Goal: Task Accomplishment & Management: Manage account settings

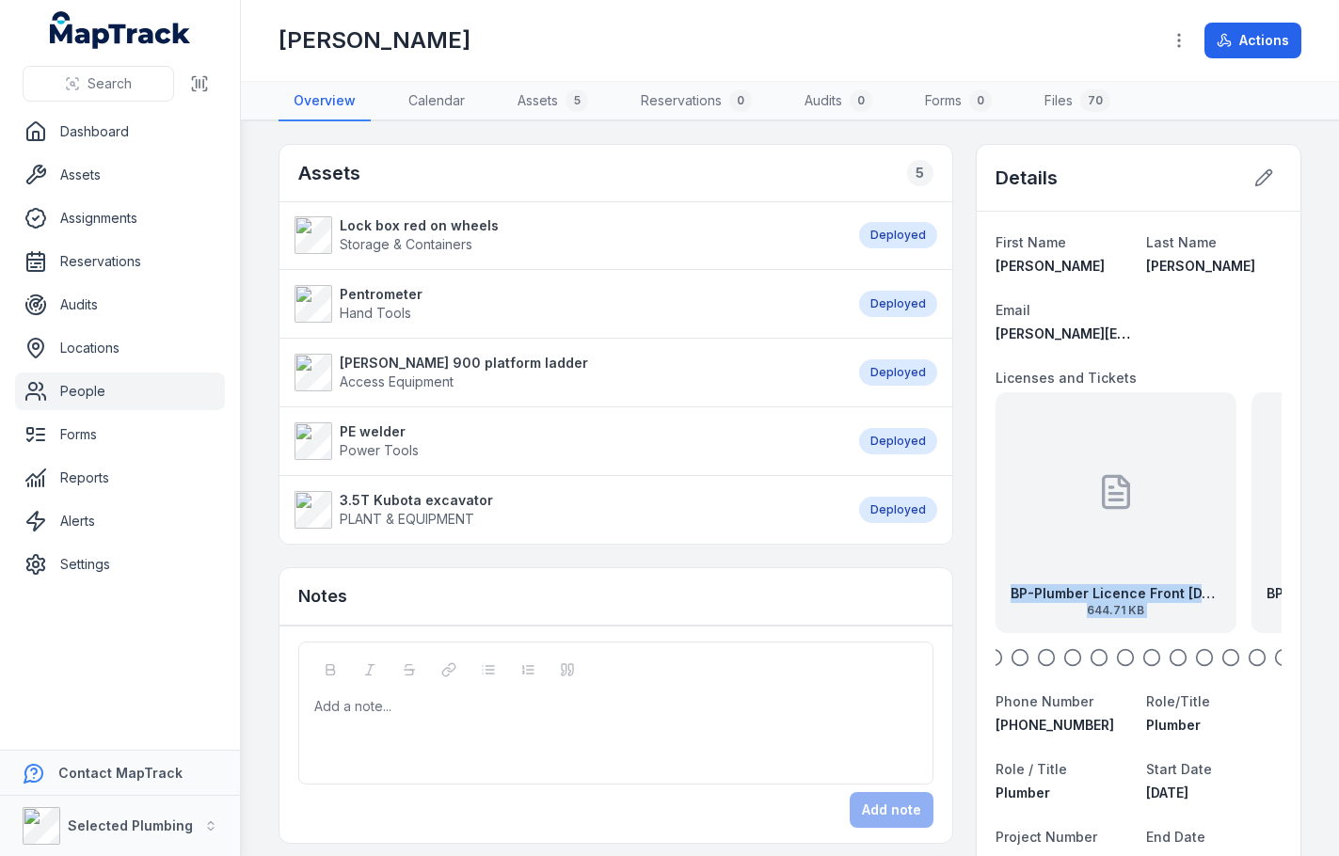
drag, startPoint x: 1109, startPoint y: 555, endPoint x: 1372, endPoint y: 571, distance: 263.0
click at [1338, 571] on html "Search Dashboard Assets Assignments Reservations Audits Locations People Forms …" at bounding box center [669, 428] width 1339 height 856
click at [1097, 503] on icon at bounding box center [1116, 492] width 38 height 38
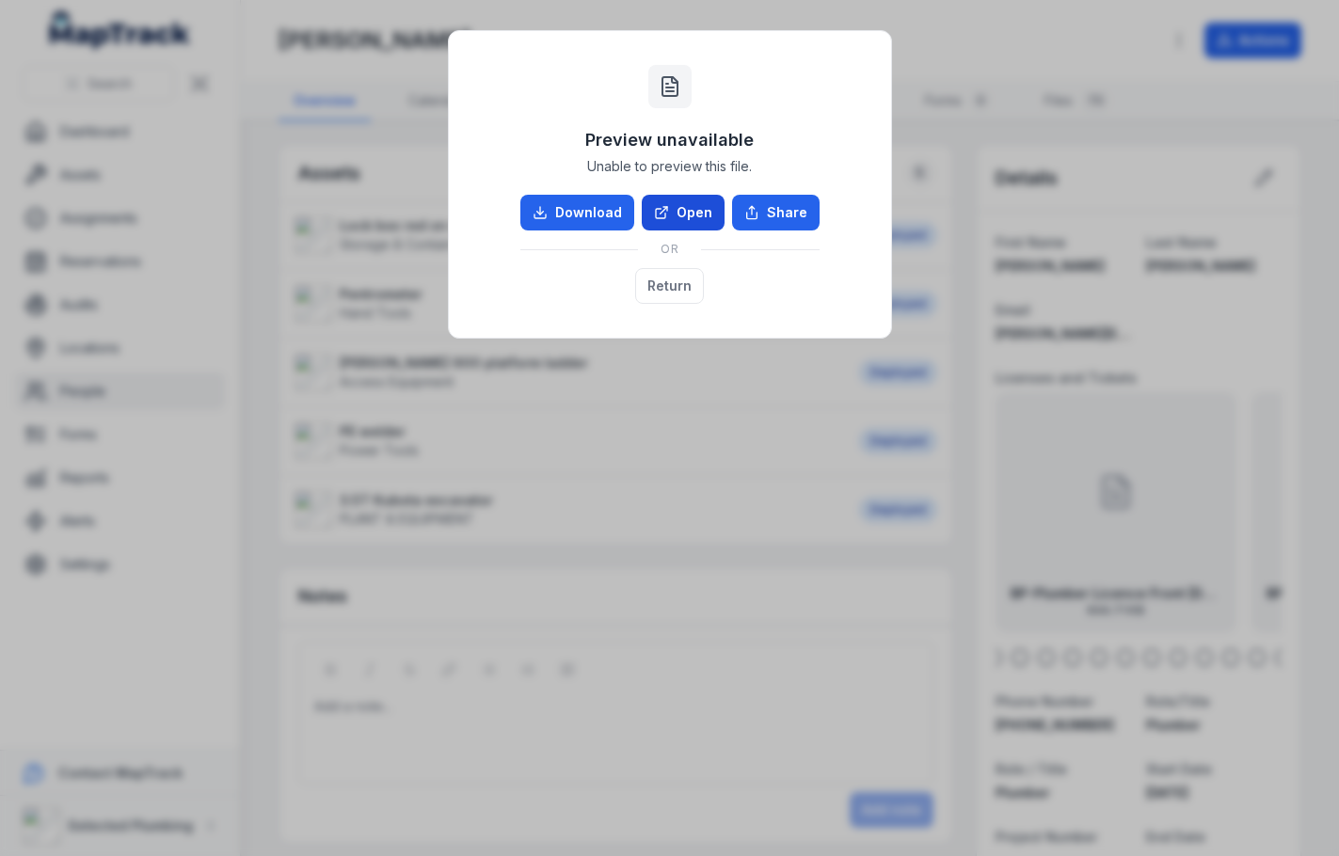
click at [698, 208] on link "Open" at bounding box center [683, 213] width 83 height 36
click at [676, 281] on button "Return" at bounding box center [669, 286] width 69 height 36
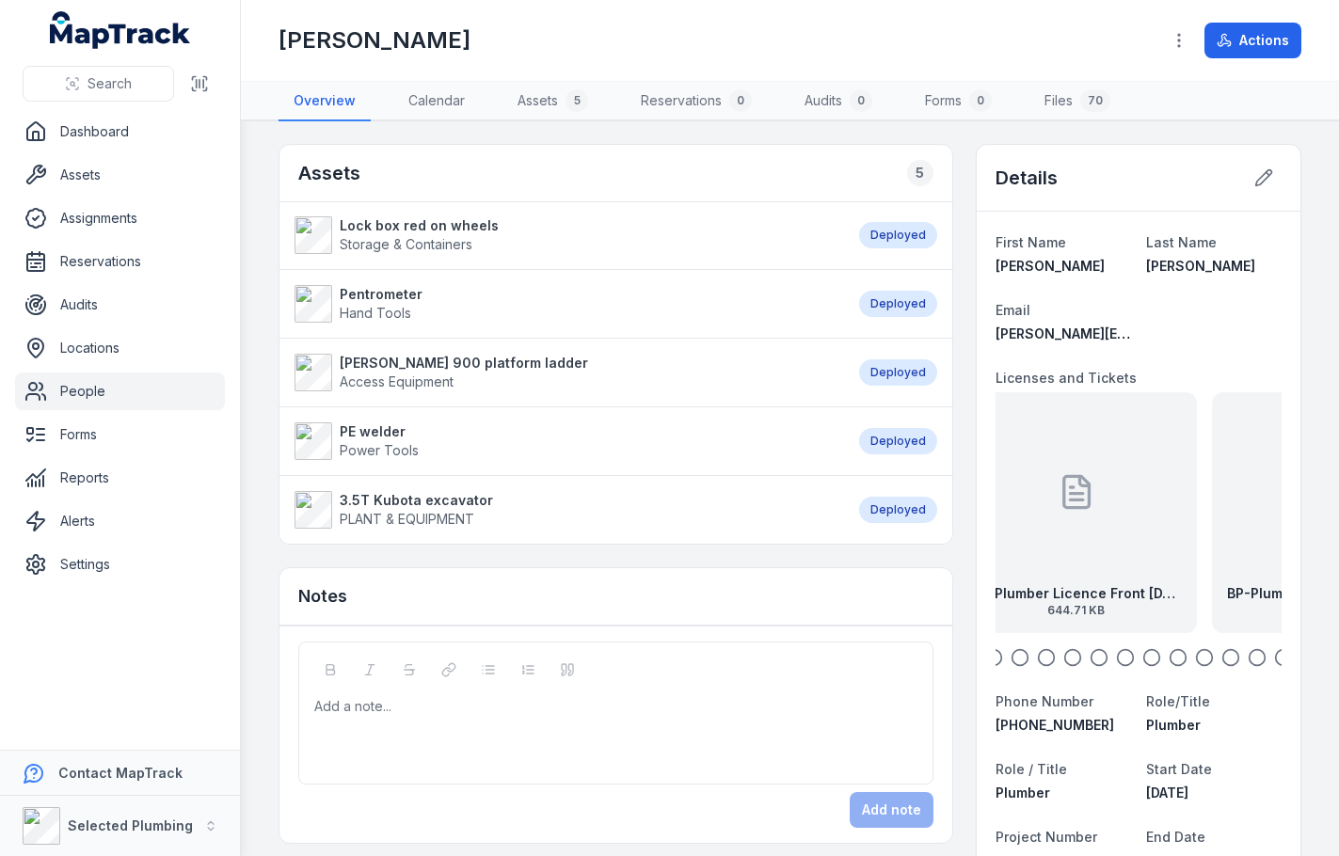
drag, startPoint x: 1126, startPoint y: 521, endPoint x: 1009, endPoint y: 513, distance: 117.9
click at [1009, 513] on div "BP-Plumber Licence Front [DATE] 644.71 KB" at bounding box center [1076, 512] width 241 height 241
click at [1138, 549] on div at bounding box center [1141, 491] width 38 height 169
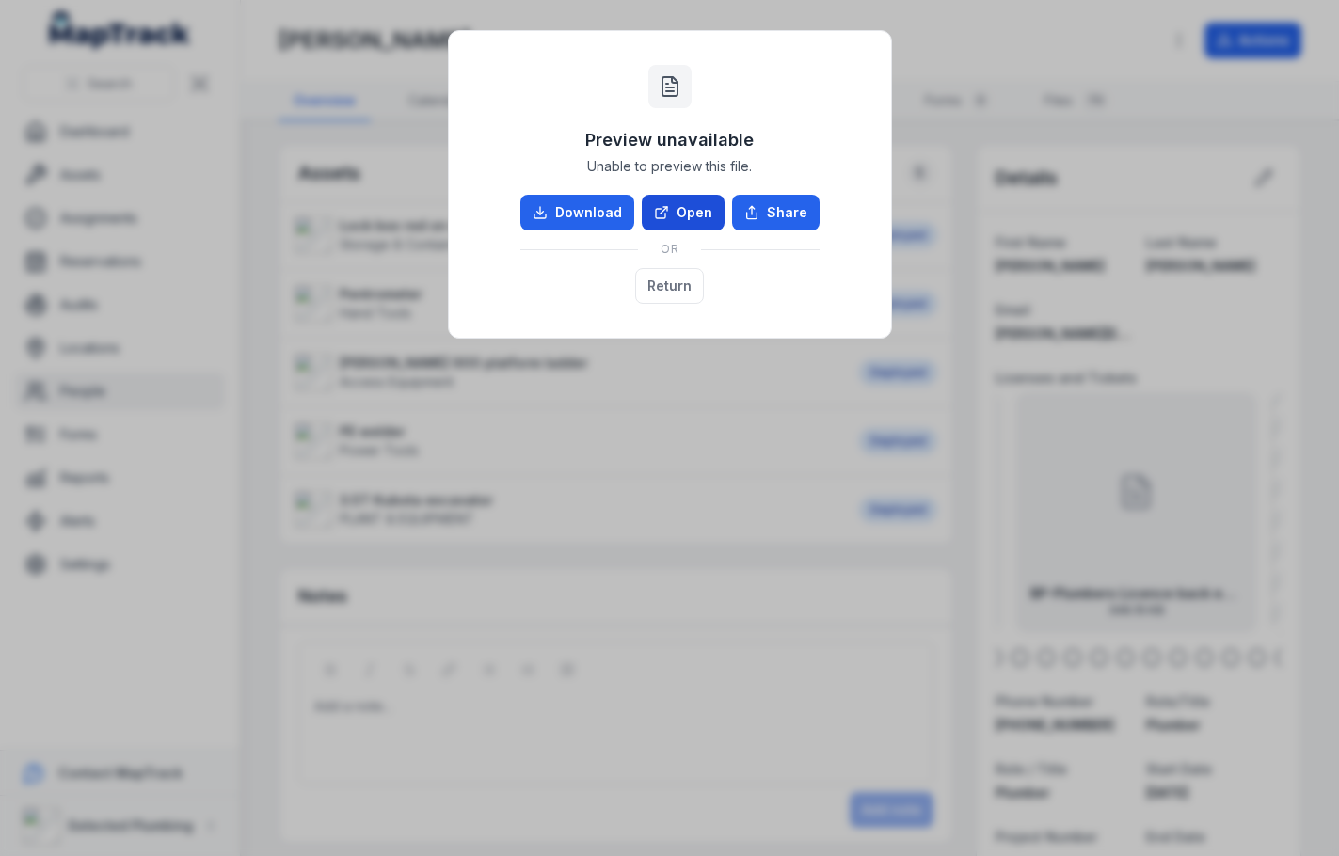
click at [695, 210] on link "Open" at bounding box center [683, 213] width 83 height 36
click at [648, 280] on button "Return" at bounding box center [669, 286] width 69 height 36
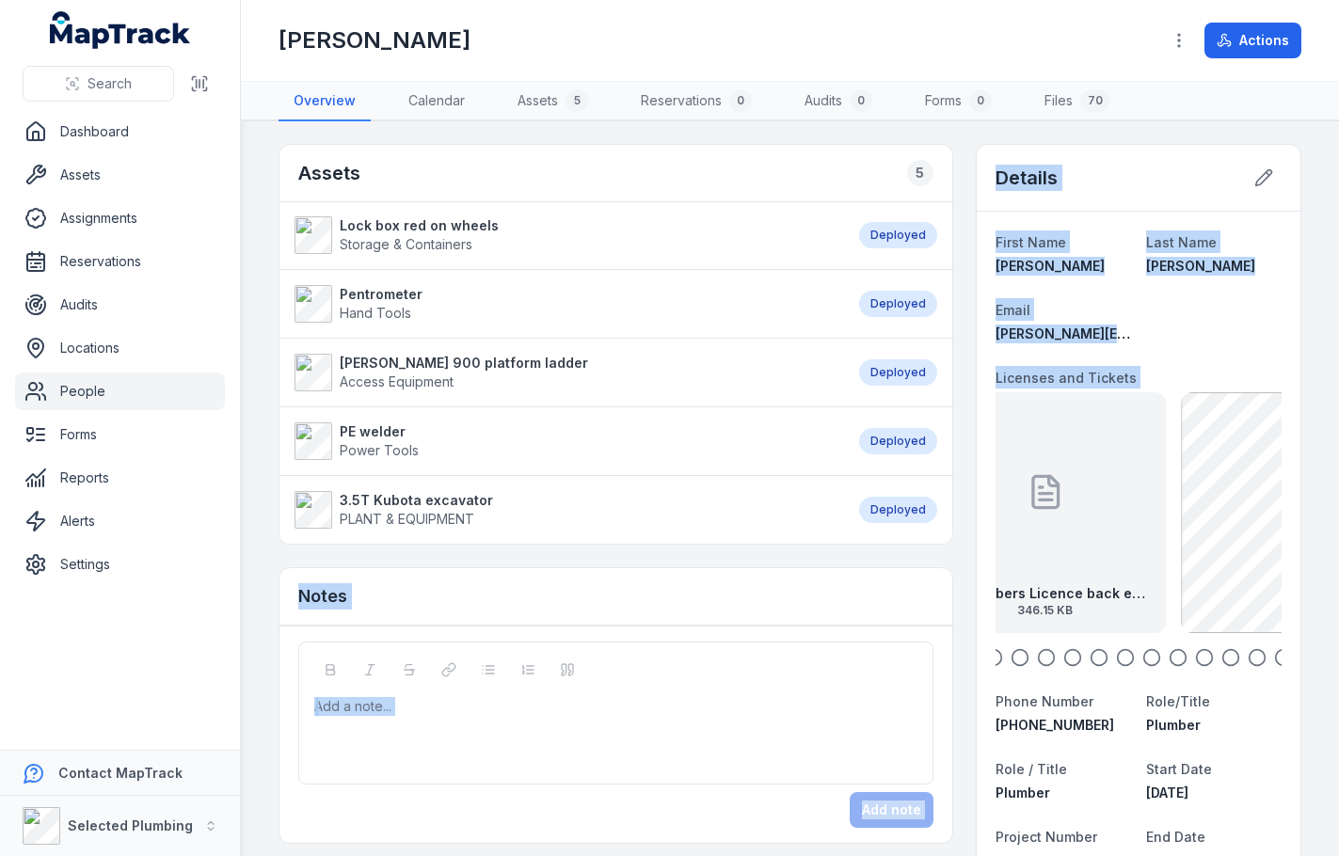
drag, startPoint x: 1169, startPoint y: 520, endPoint x: 932, endPoint y: 503, distance: 236.8
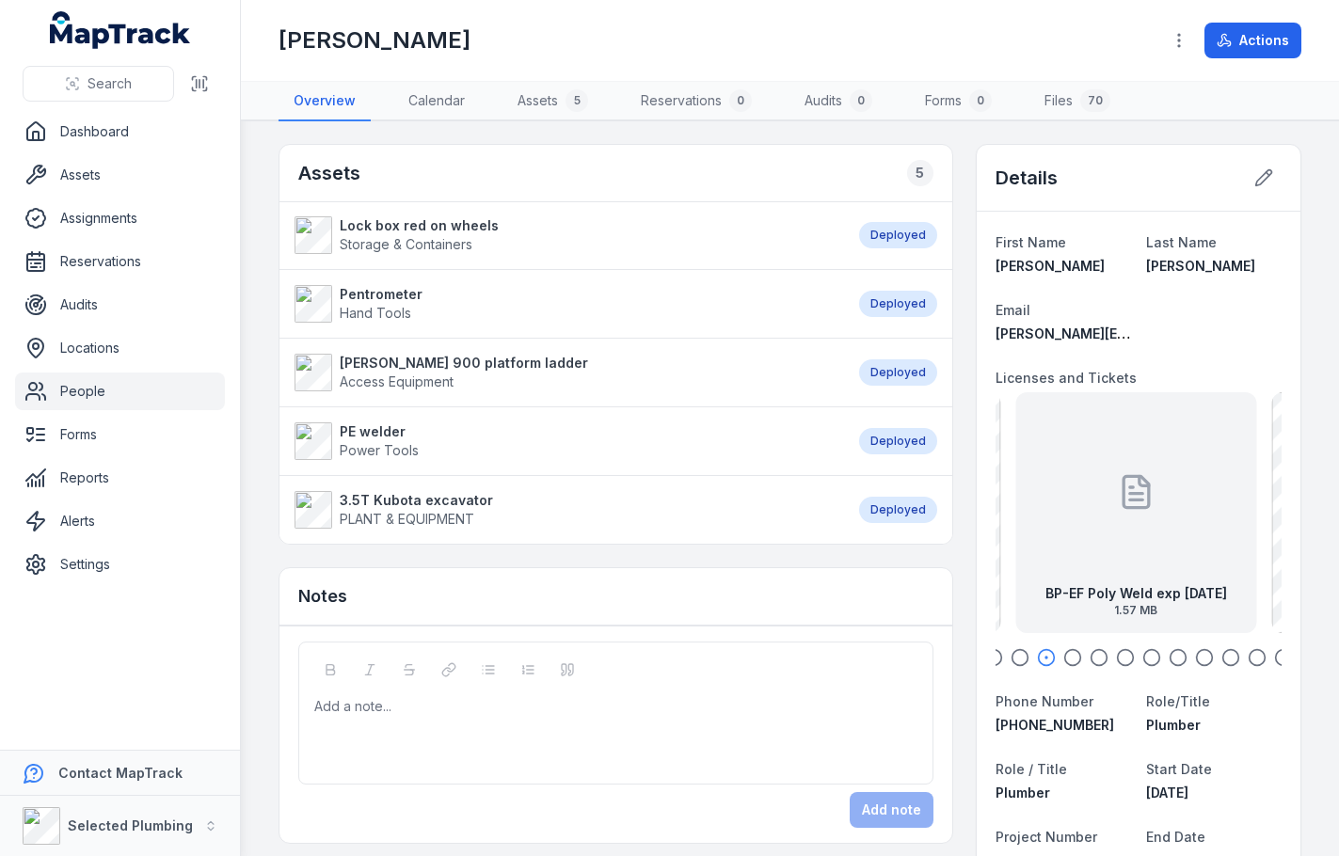
click at [1176, 518] on div "BP-EF Poly Weld exp [DATE] 1.57 MB" at bounding box center [1135, 512] width 241 height 241
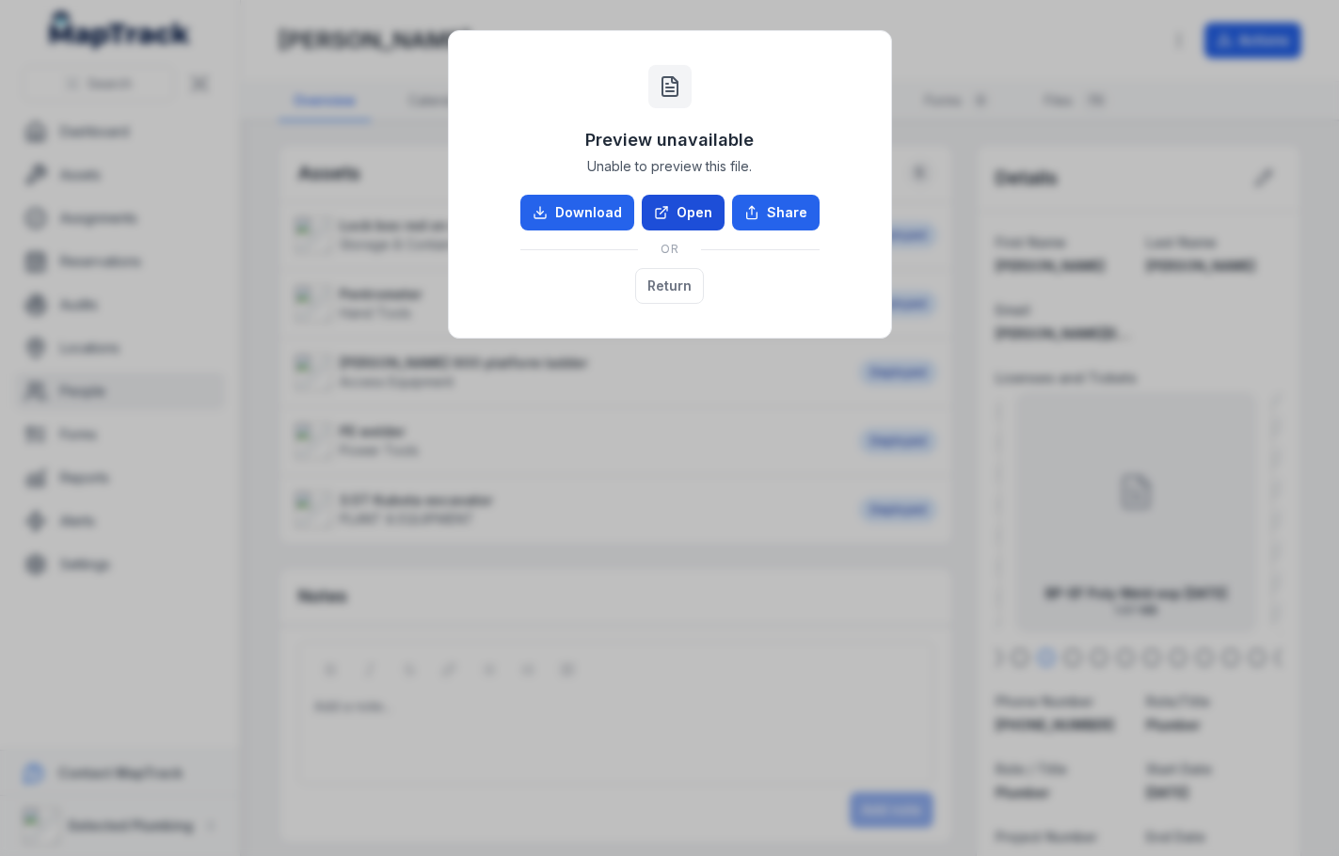
click at [699, 215] on link "Open" at bounding box center [683, 213] width 83 height 36
click at [672, 293] on button "Return" at bounding box center [669, 286] width 69 height 36
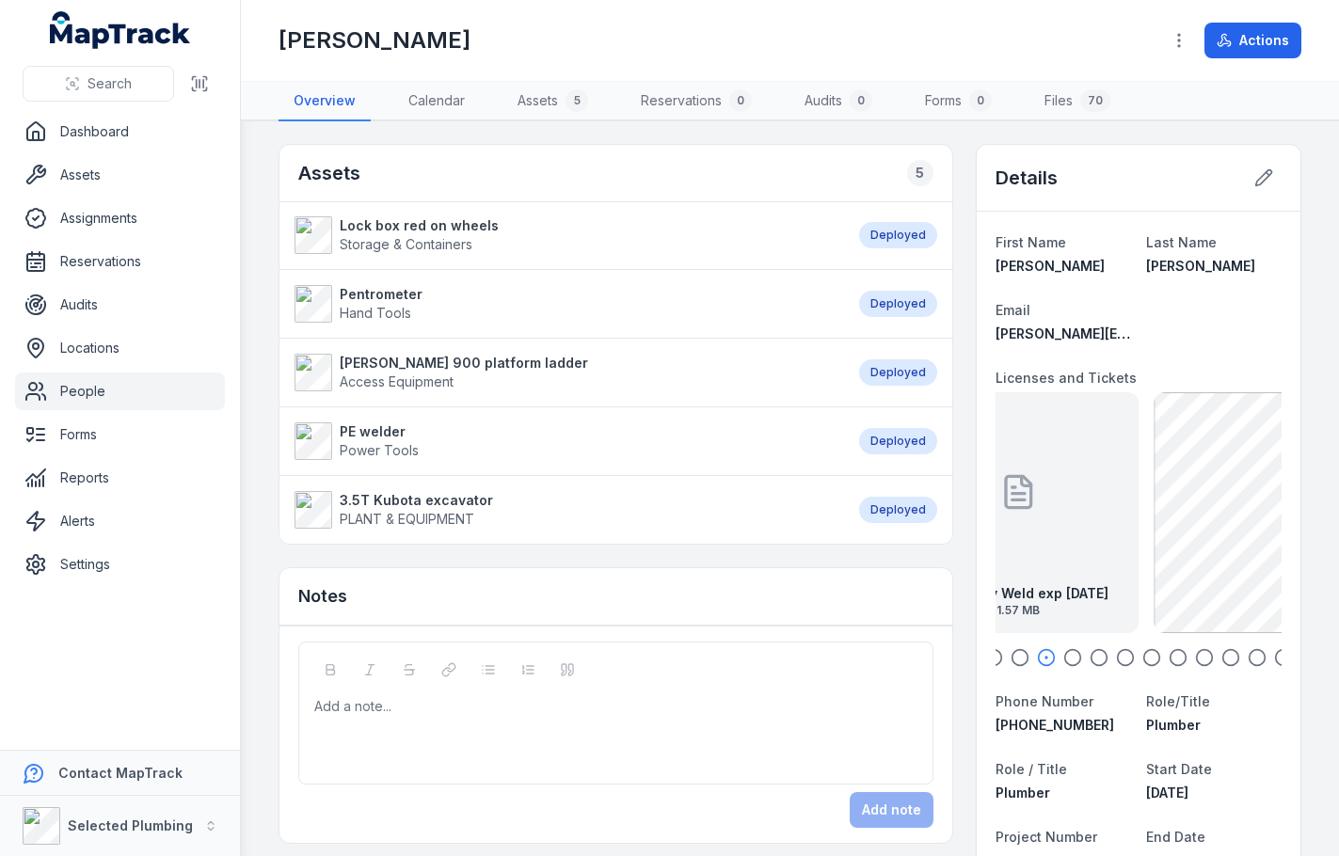
drag, startPoint x: 1170, startPoint y: 544, endPoint x: 1023, endPoint y: 533, distance: 147.2
click at [1023, 533] on div "BP-EF Poly Weld exp [DATE] 1.57 MB" at bounding box center [1018, 512] width 241 height 241
click at [1156, 538] on div "BP - Police Certificate exp [DATE] 174.48 KB" at bounding box center [1135, 512] width 241 height 241
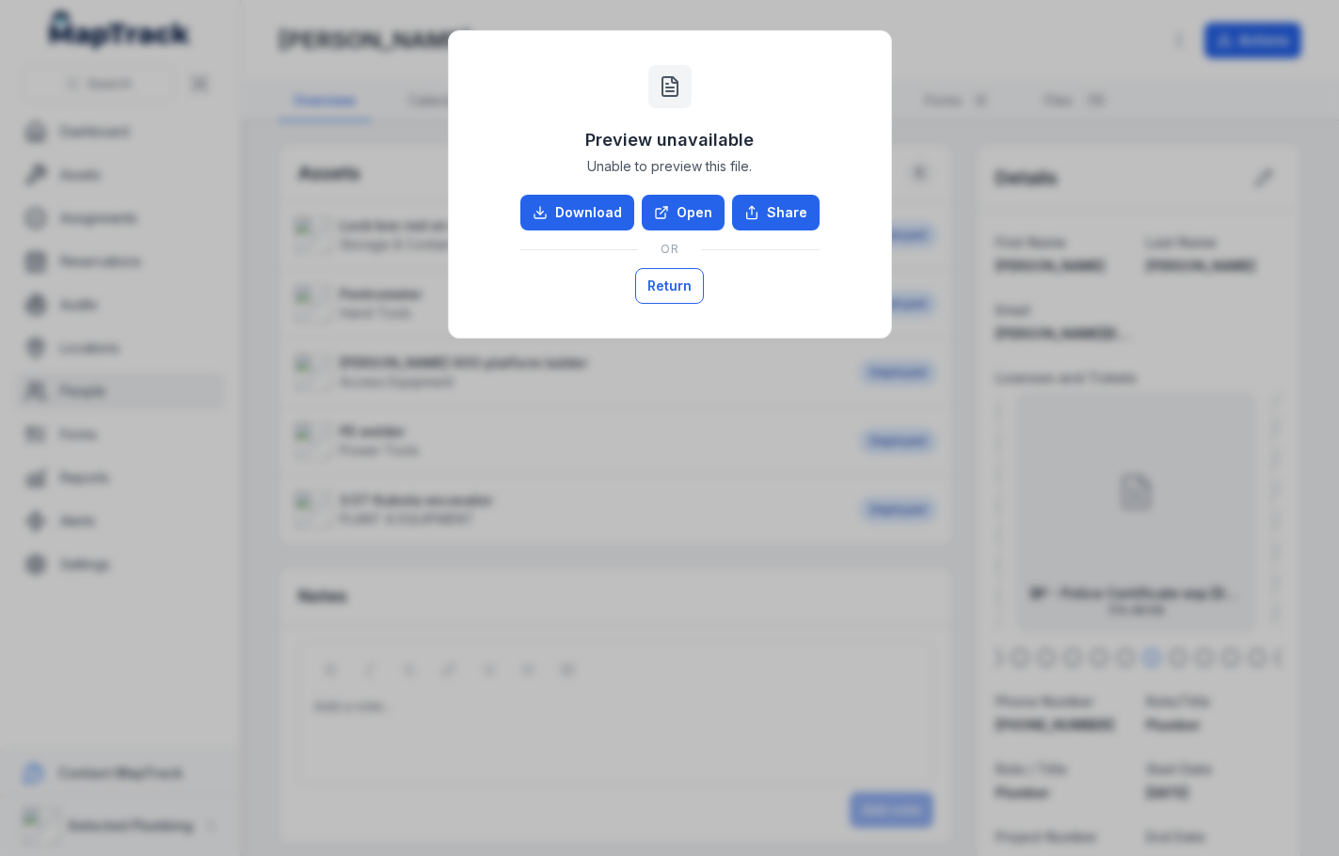
click at [666, 285] on button "Return" at bounding box center [669, 286] width 69 height 36
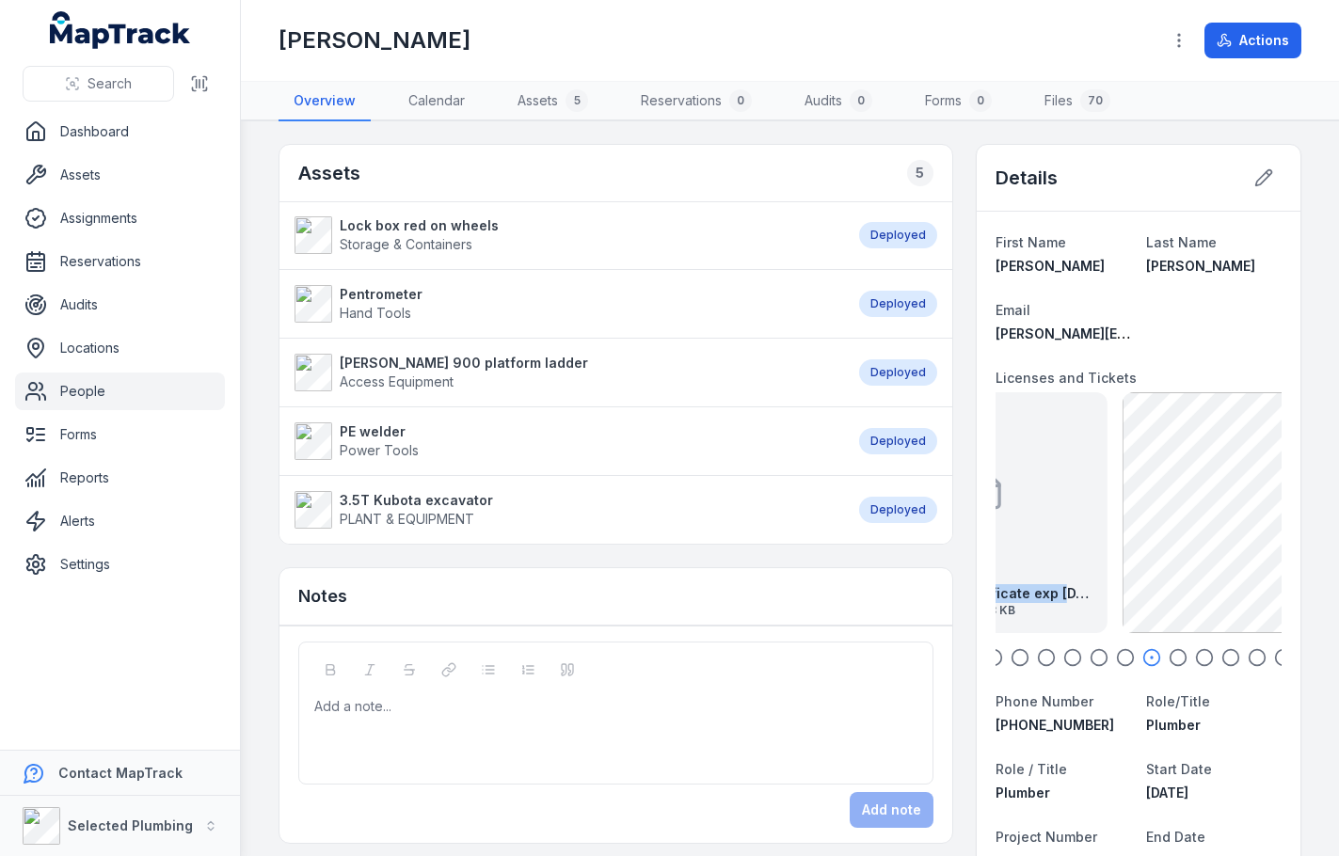
drag, startPoint x: 1199, startPoint y: 534, endPoint x: 1045, endPoint y: 552, distance: 154.4
click at [1026, 545] on div "BP - Police Certificate exp [DATE] 174.48 KB" at bounding box center [987, 512] width 241 height 241
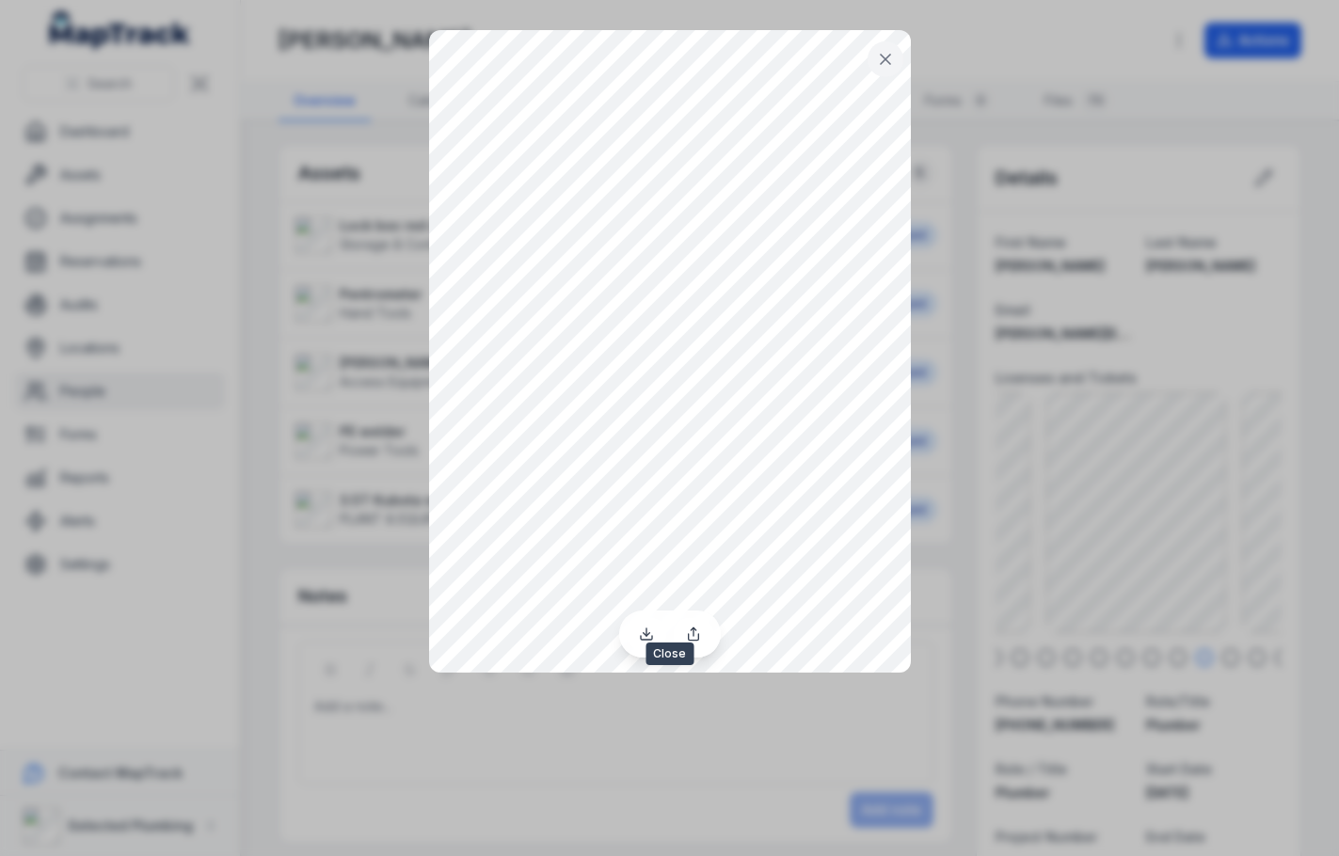
click at [881, 55] on icon at bounding box center [885, 59] width 9 height 9
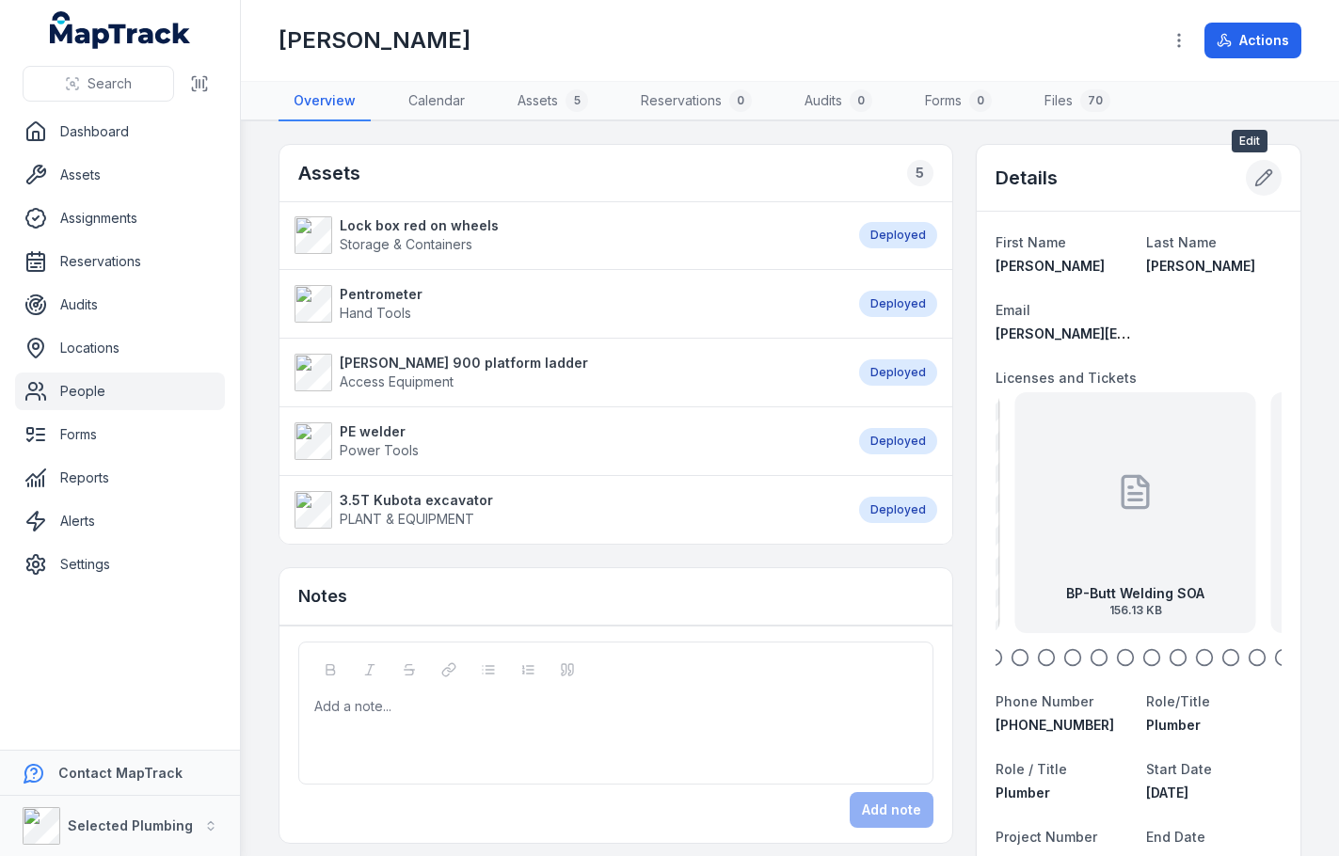
click at [1256, 170] on icon at bounding box center [1264, 178] width 16 height 16
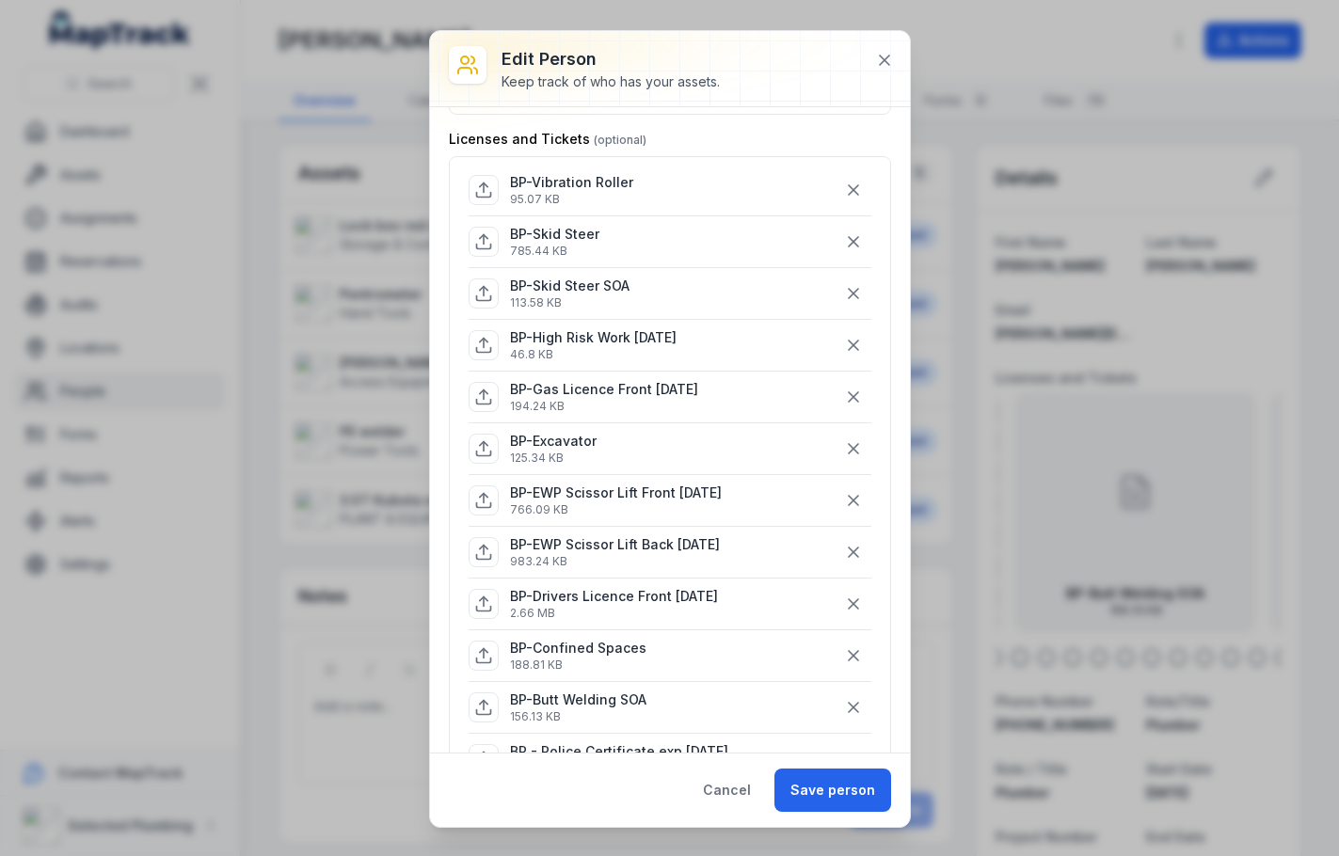
scroll to position [94, 0]
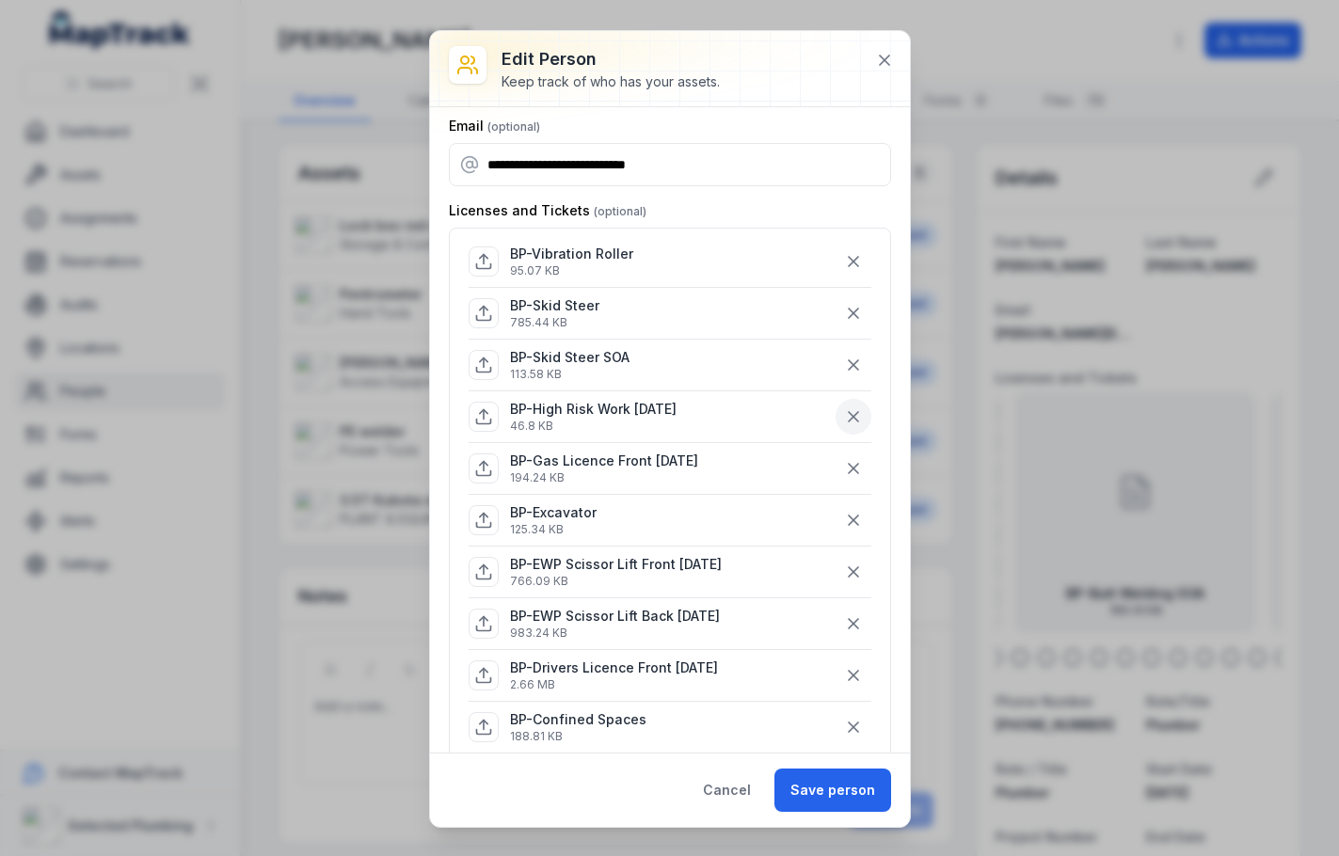
click at [844, 414] on icon "button" at bounding box center [853, 416] width 19 height 19
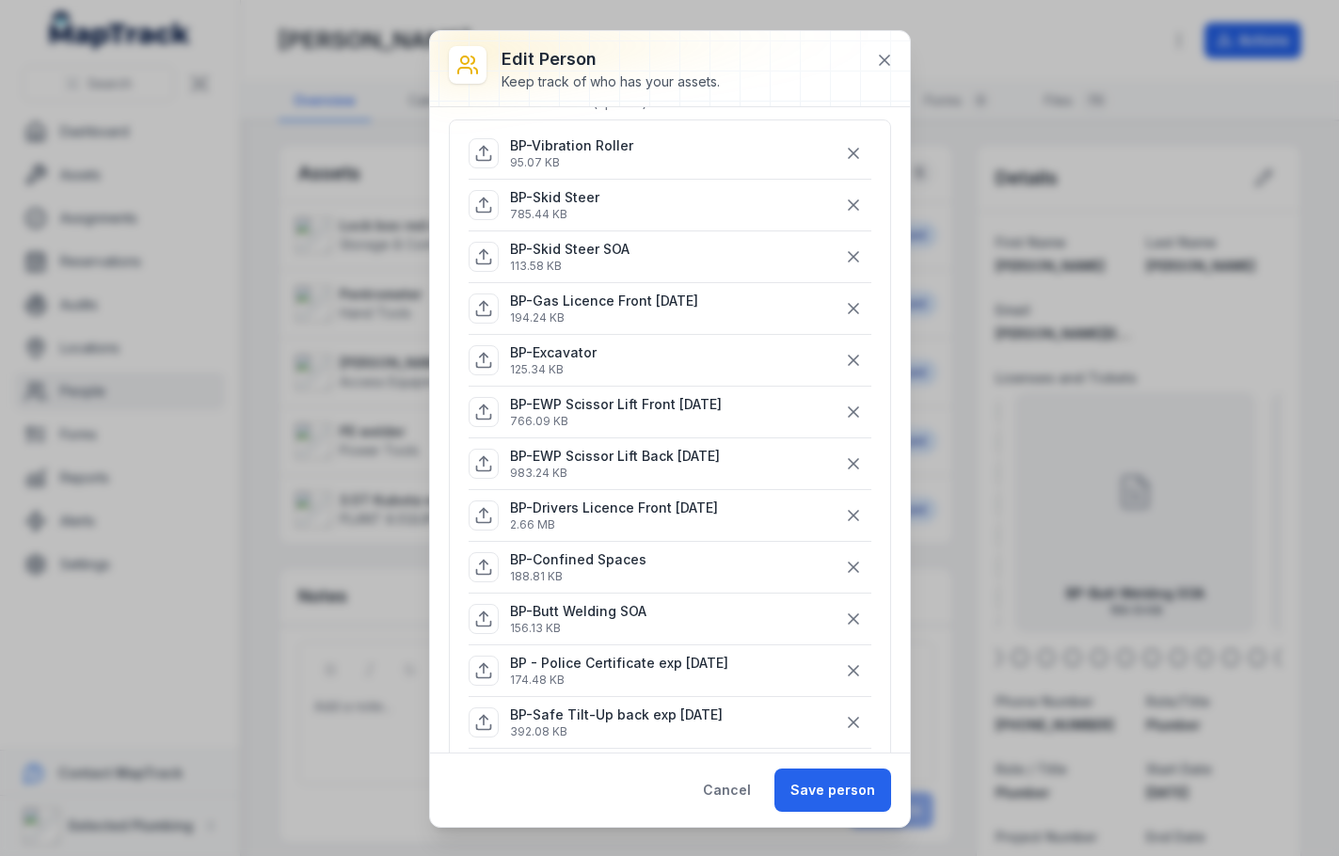
scroll to position [188, 0]
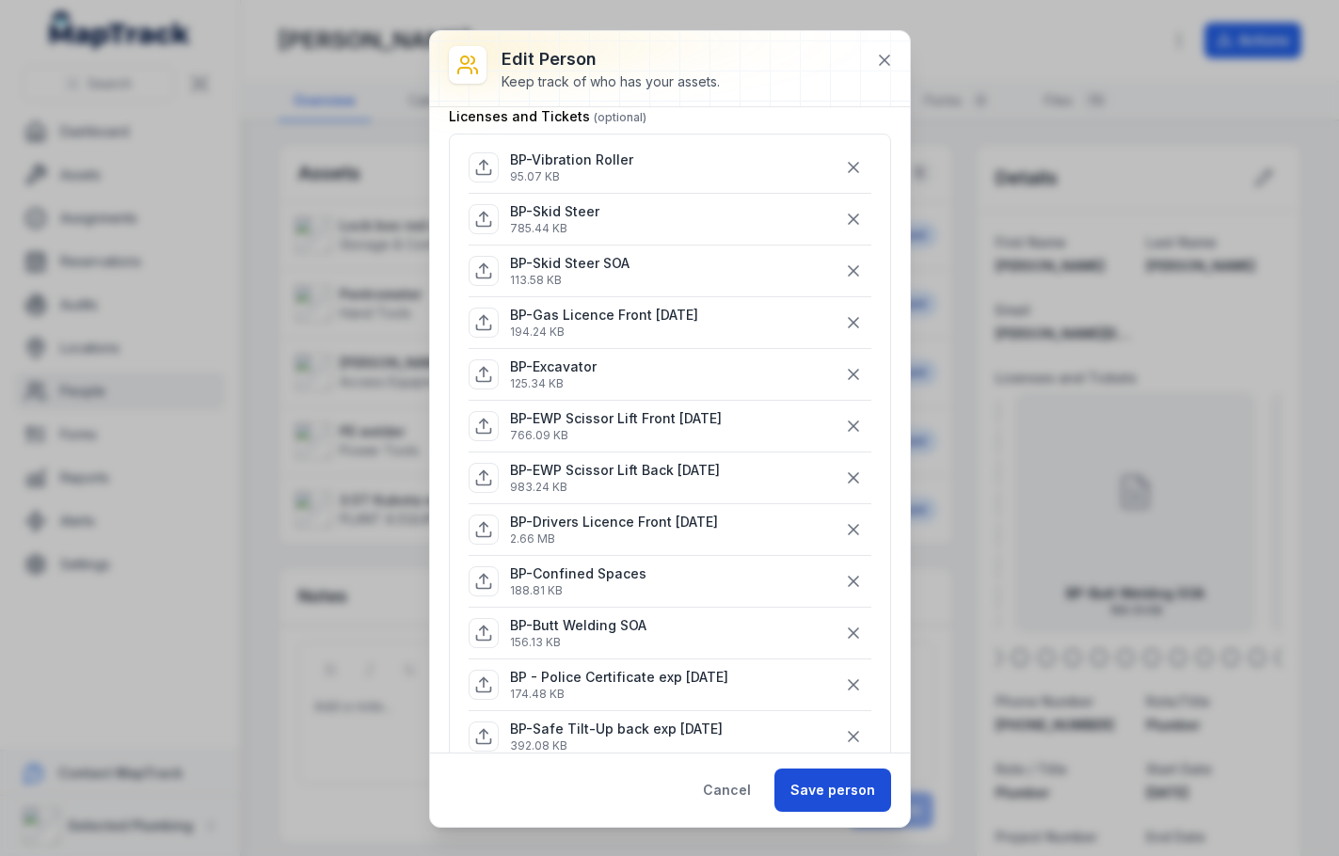
click at [809, 773] on button "Save person" at bounding box center [832, 790] width 117 height 43
